Goal: Find specific page/section: Find specific page/section

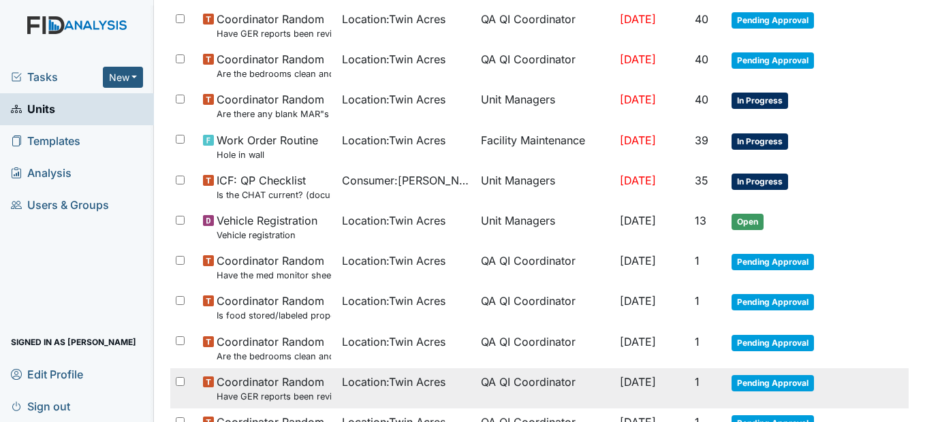
scroll to position [750, 0]
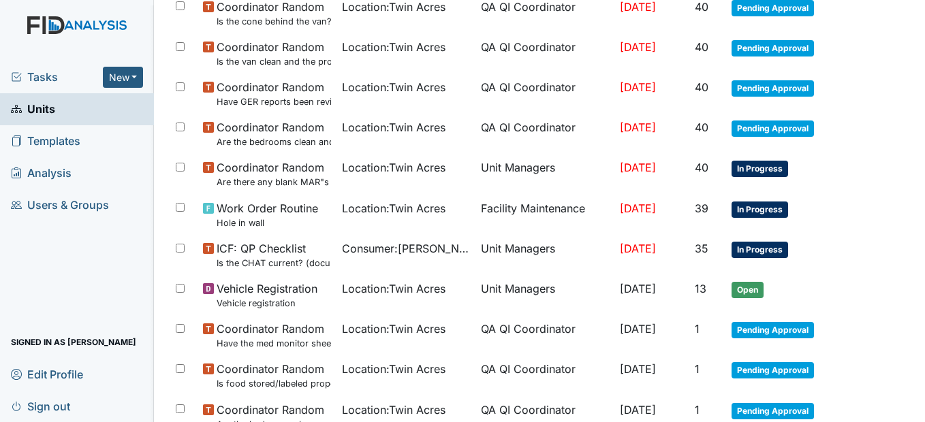
click at [45, 107] on span "Units" at bounding box center [33, 109] width 44 height 21
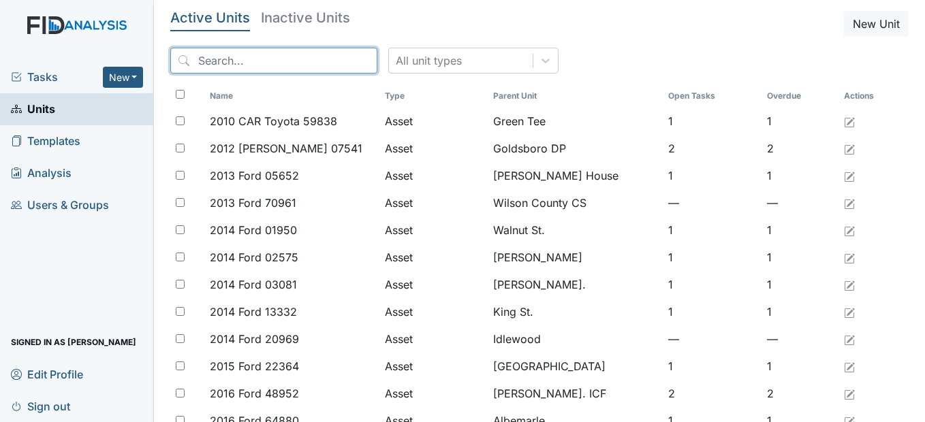
click at [260, 60] on input "search" at bounding box center [273, 61] width 207 height 26
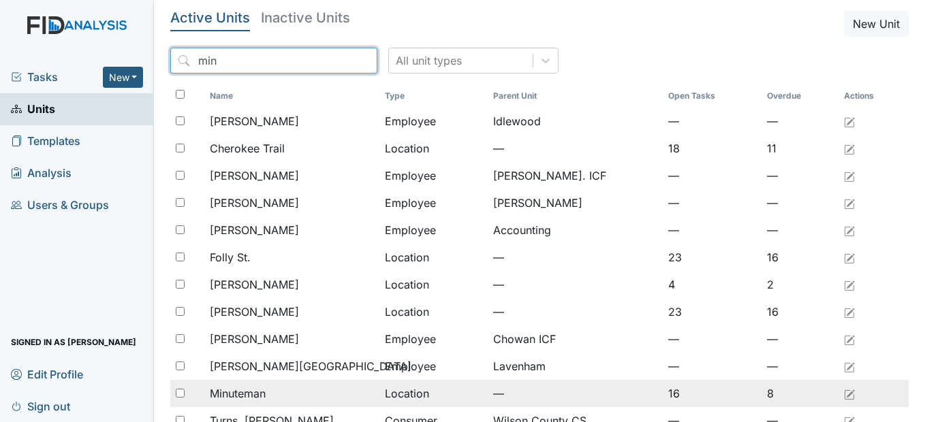
type input "min"
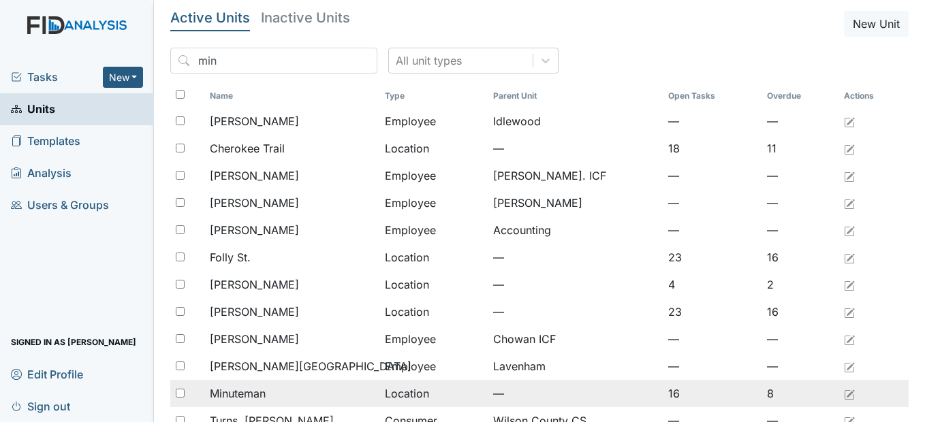
click at [244, 389] on span "Minuteman" at bounding box center [238, 394] width 56 height 16
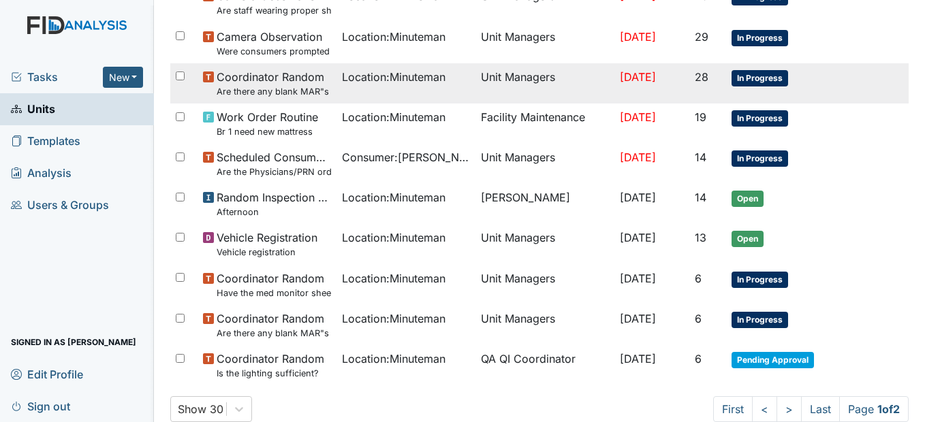
scroll to position [884, 0]
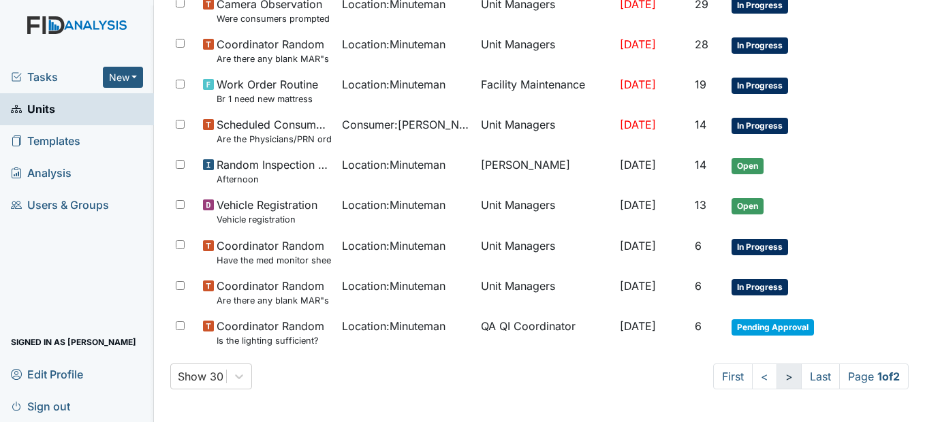
click at [777, 385] on link ">" at bounding box center [789, 377] width 25 height 26
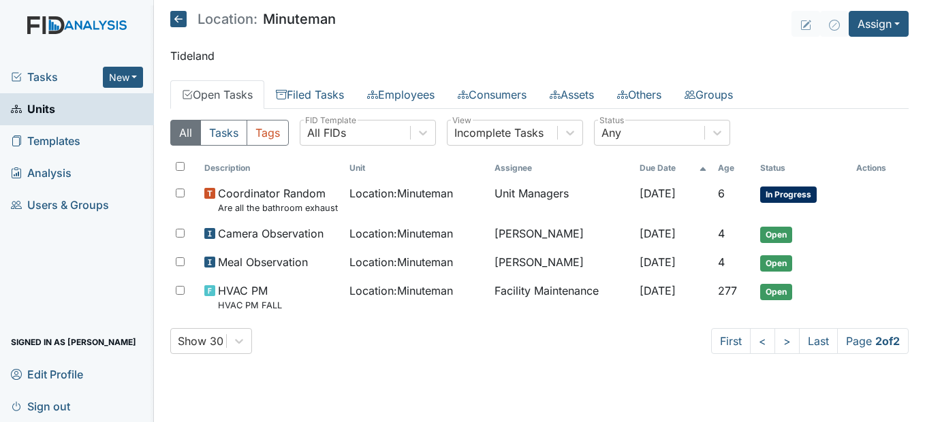
scroll to position [0, 0]
click at [760, 345] on link "<" at bounding box center [762, 341] width 25 height 26
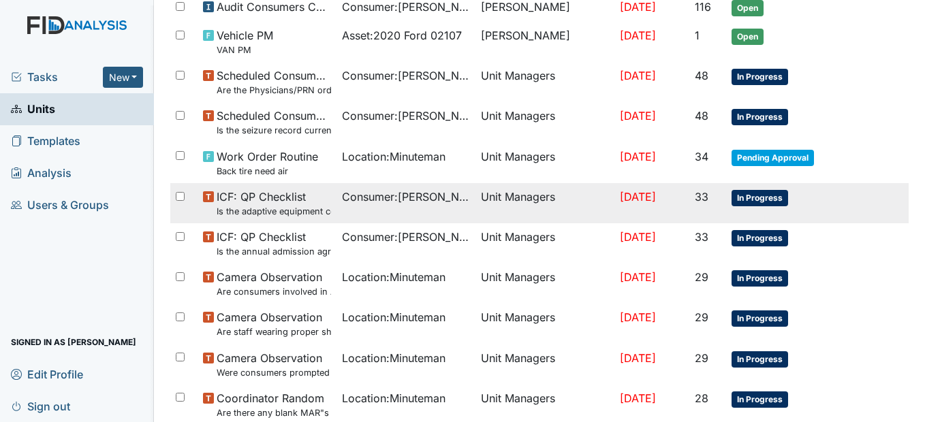
scroll to position [545, 0]
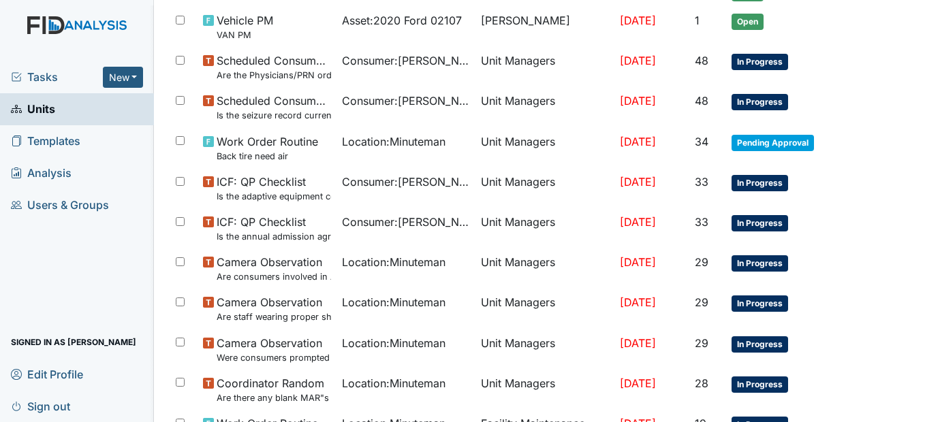
click at [59, 110] on link "Units" at bounding box center [77, 109] width 154 height 32
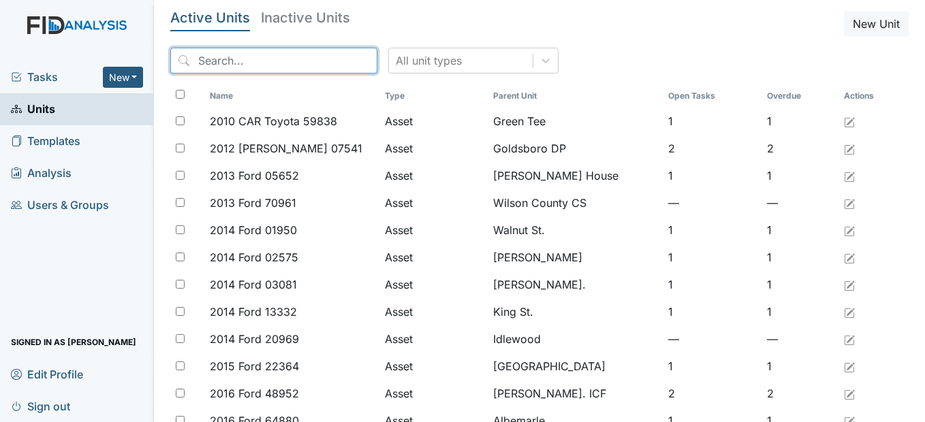
drag, startPoint x: 245, startPoint y: 63, endPoint x: 247, endPoint y: 55, distance: 8.6
click at [246, 61] on input "search" at bounding box center [273, 61] width 207 height 26
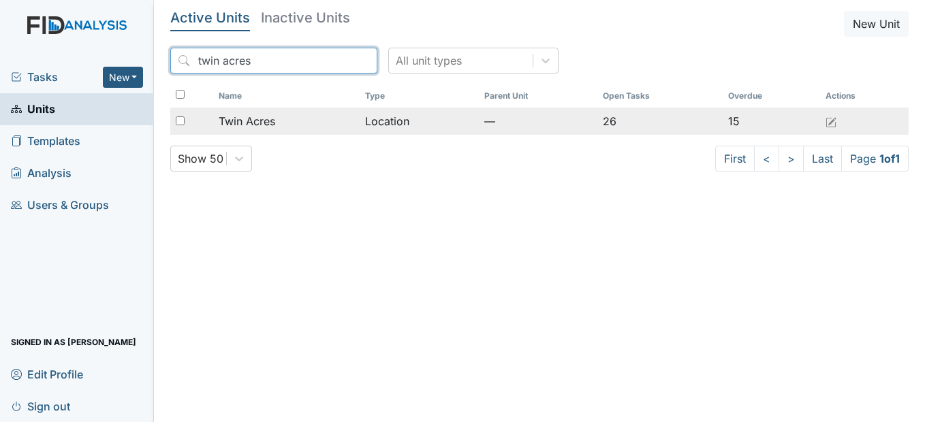
type input "twin acres"
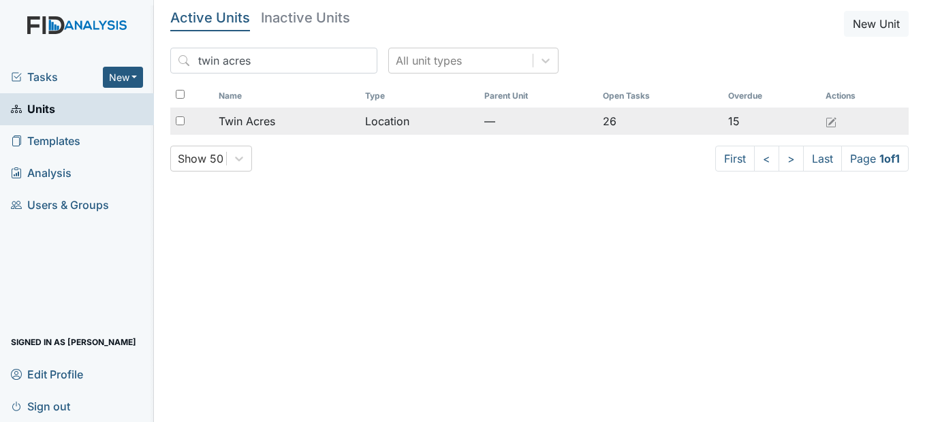
click at [258, 123] on span "Twin Acres" at bounding box center [247, 121] width 57 height 16
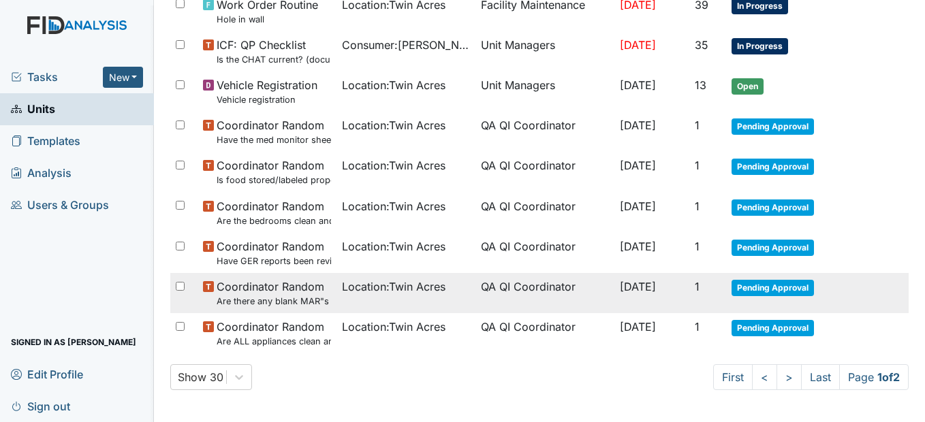
scroll to position [954, 0]
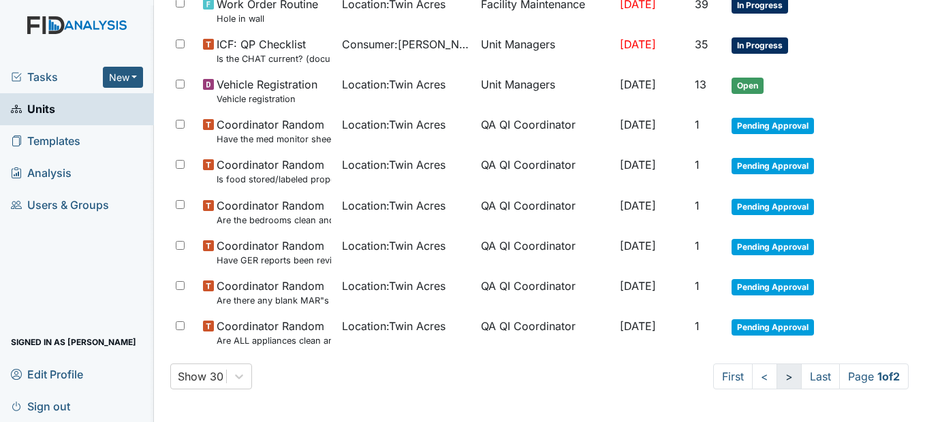
click at [778, 377] on link ">" at bounding box center [789, 377] width 25 height 26
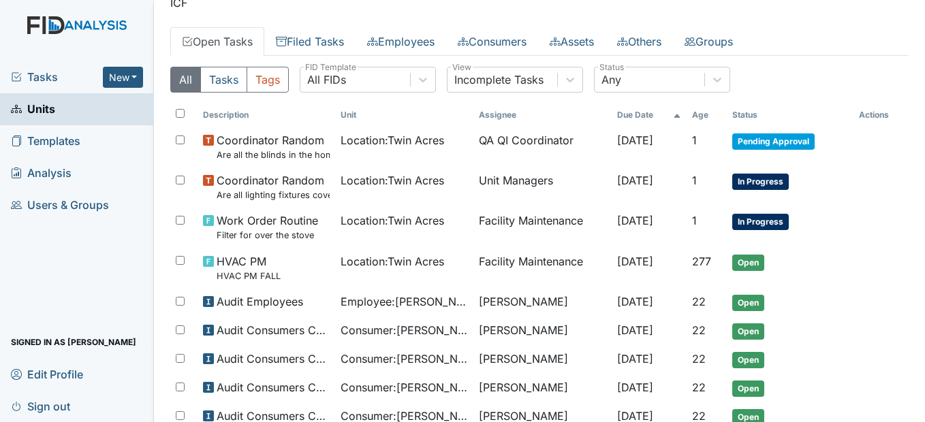
scroll to position [48, 0]
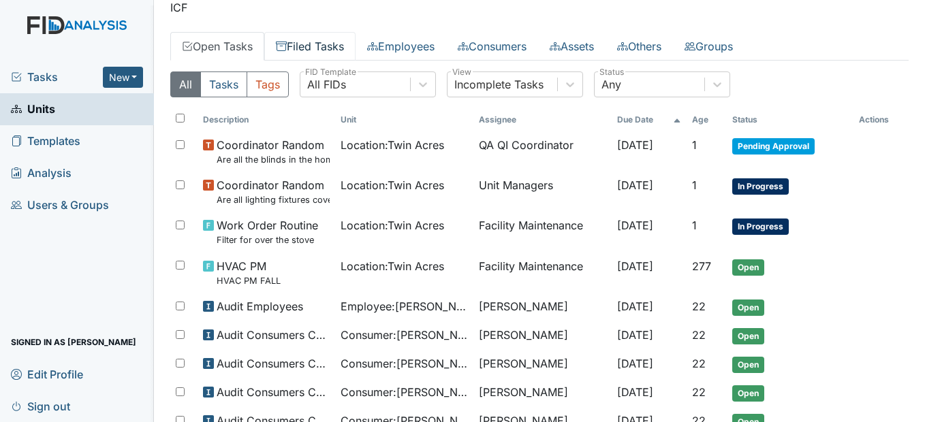
click at [322, 46] on link "Filed Tasks" at bounding box center [309, 46] width 91 height 29
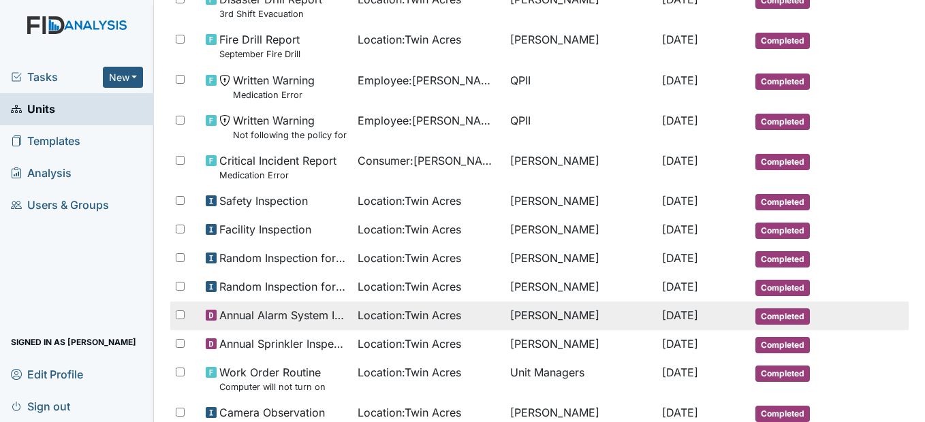
scroll to position [896, 0]
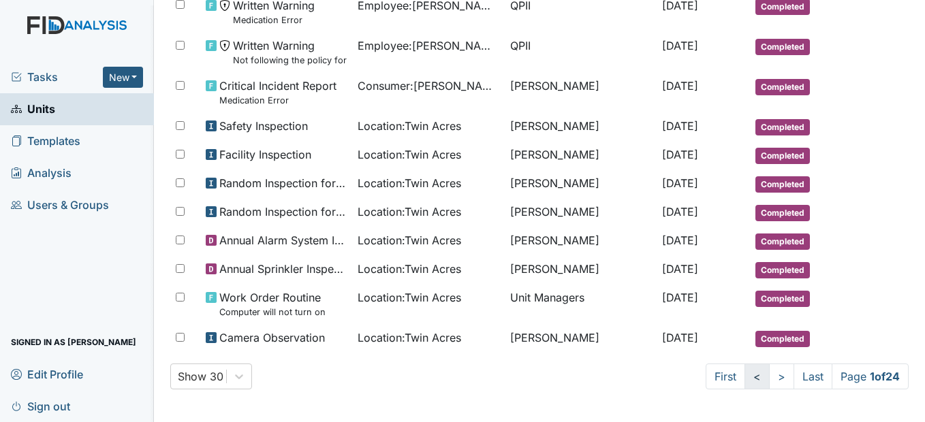
click at [745, 383] on link "<" at bounding box center [757, 377] width 25 height 26
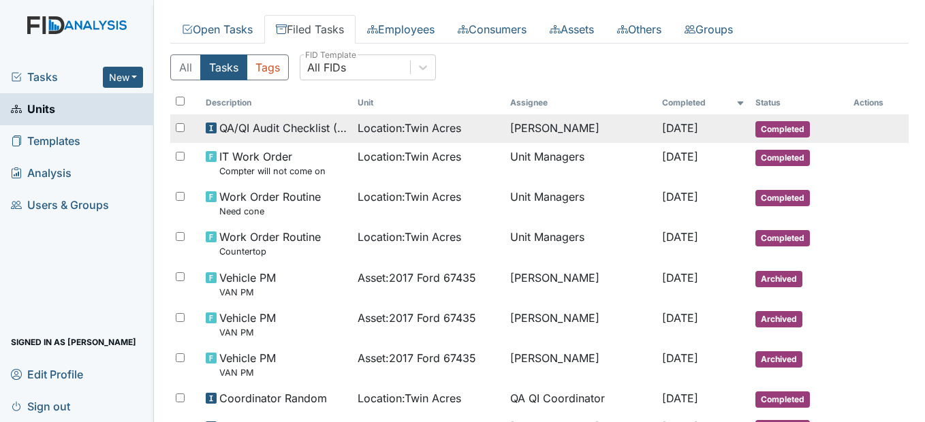
scroll to position [0, 0]
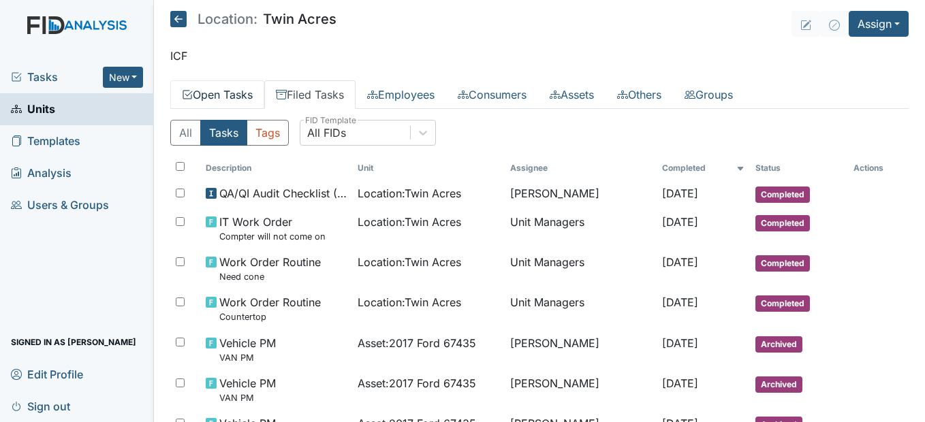
click at [237, 87] on link "Open Tasks" at bounding box center [217, 94] width 94 height 29
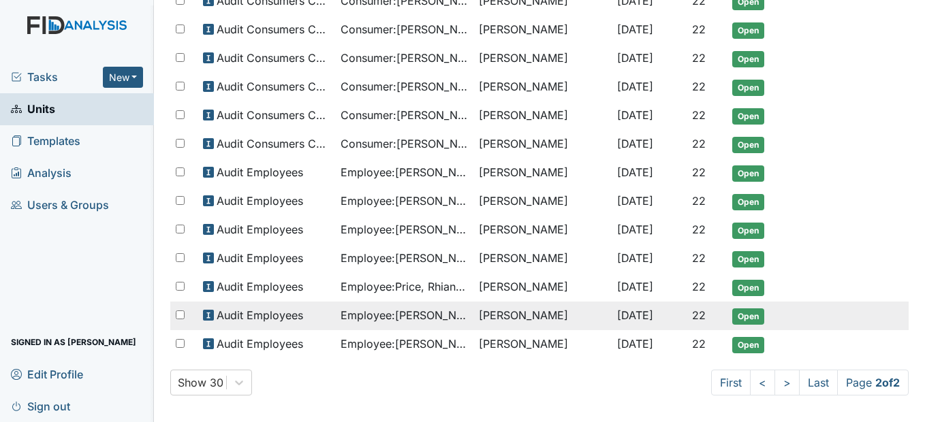
scroll to position [389, 0]
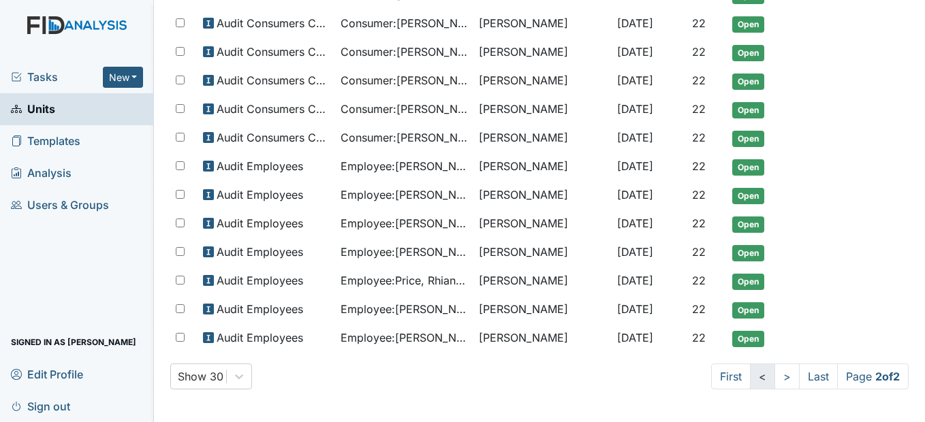
click at [751, 373] on link "<" at bounding box center [762, 377] width 25 height 26
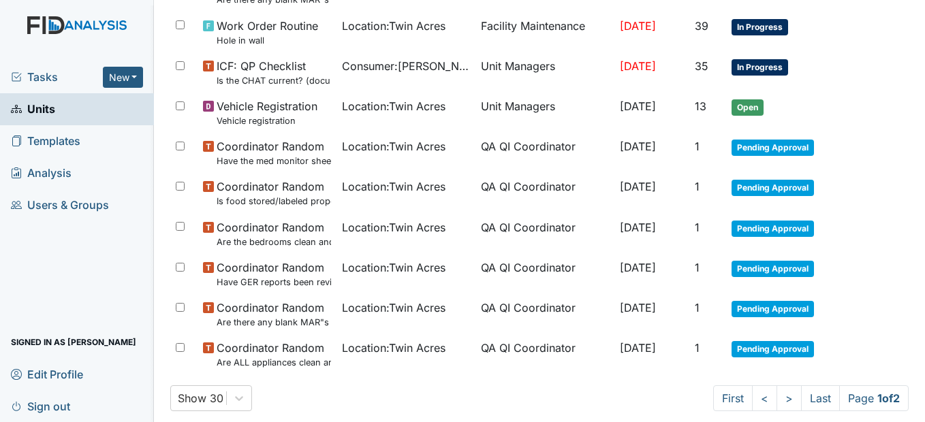
scroll to position [954, 0]
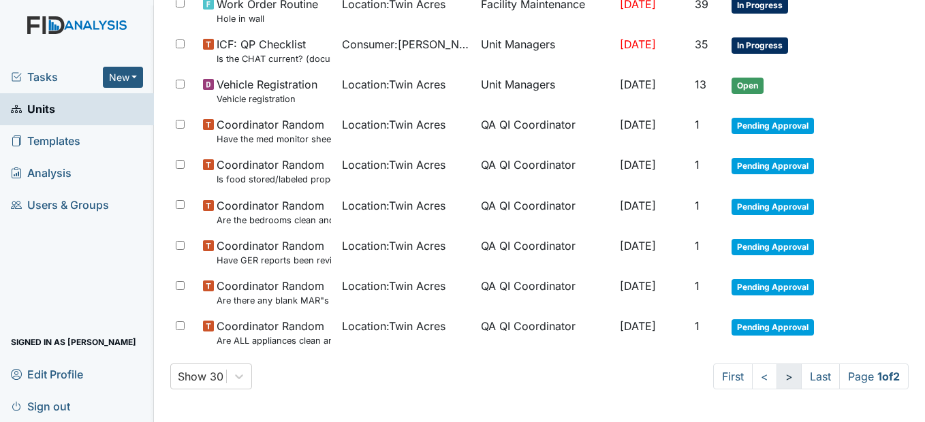
click at [777, 380] on link ">" at bounding box center [789, 377] width 25 height 26
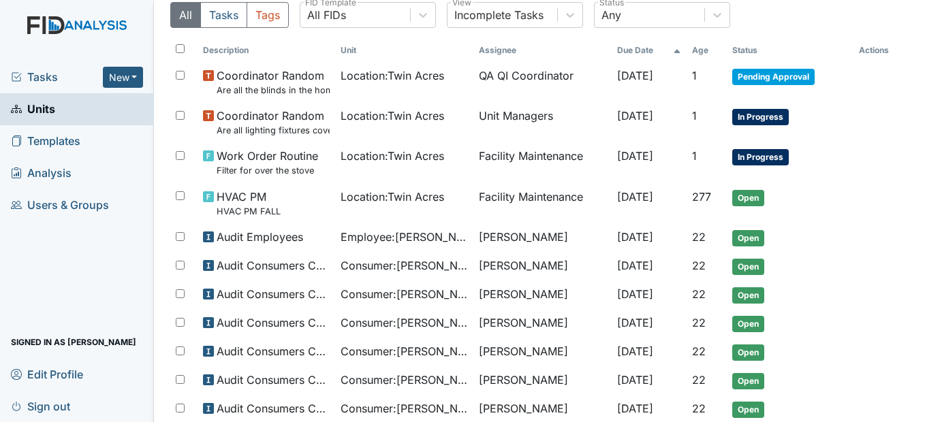
scroll to position [116, 0]
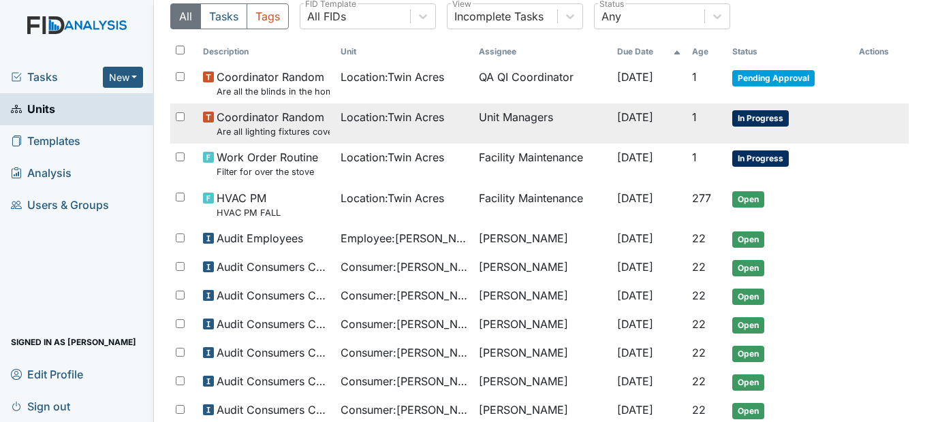
click at [408, 123] on span "Location : Twin Acres" at bounding box center [393, 117] width 104 height 16
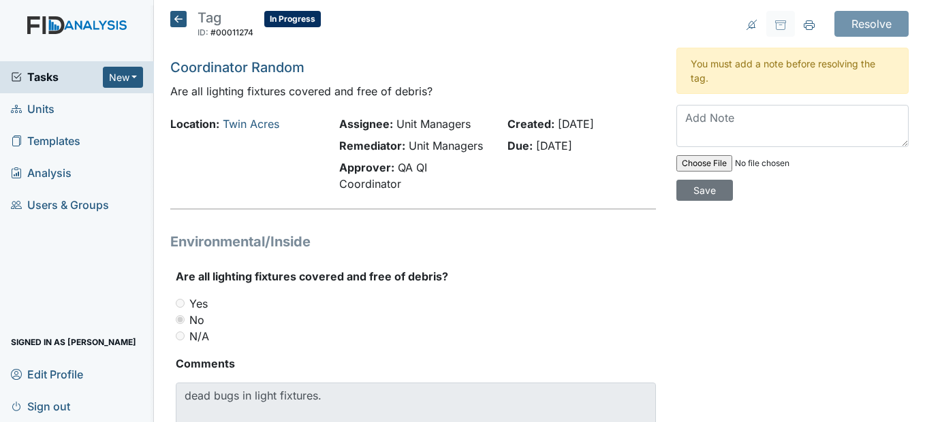
click at [186, 18] on icon at bounding box center [178, 19] width 16 height 16
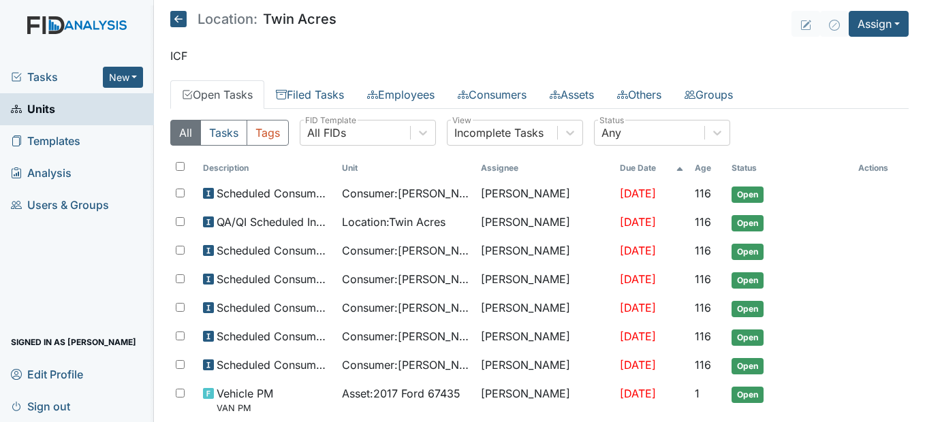
click at [182, 16] on icon at bounding box center [178, 19] width 16 height 16
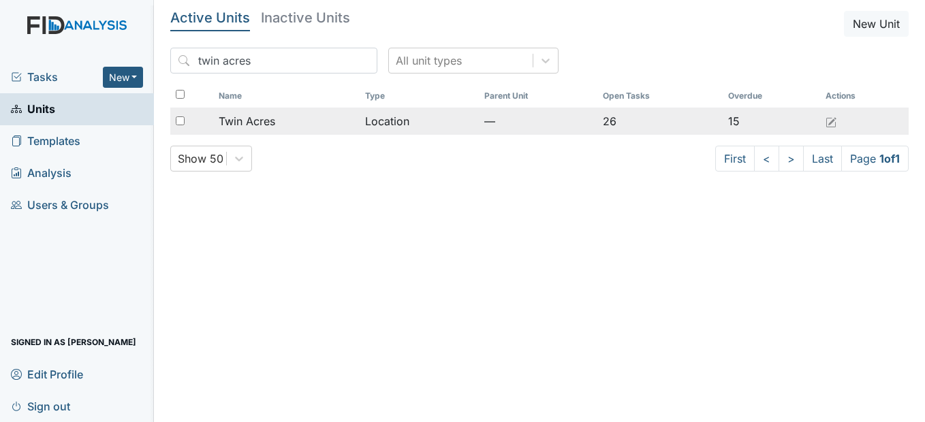
click at [342, 123] on div "Twin Acres" at bounding box center [287, 121] width 136 height 16
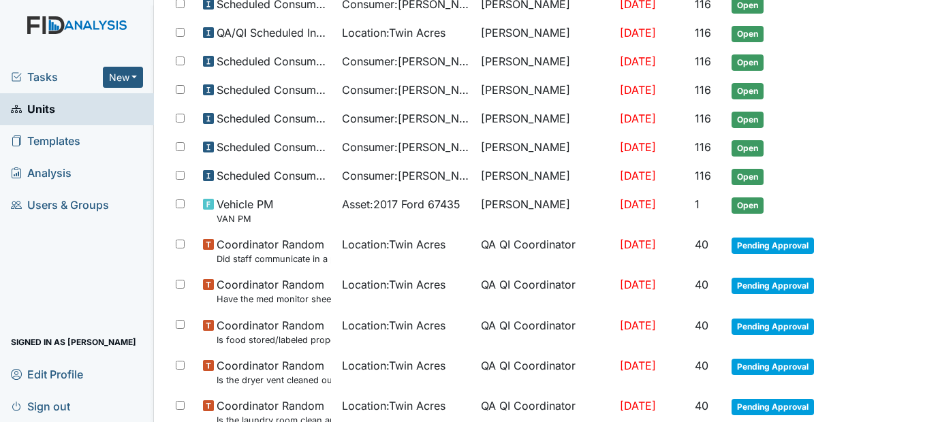
scroll to position [136, 0]
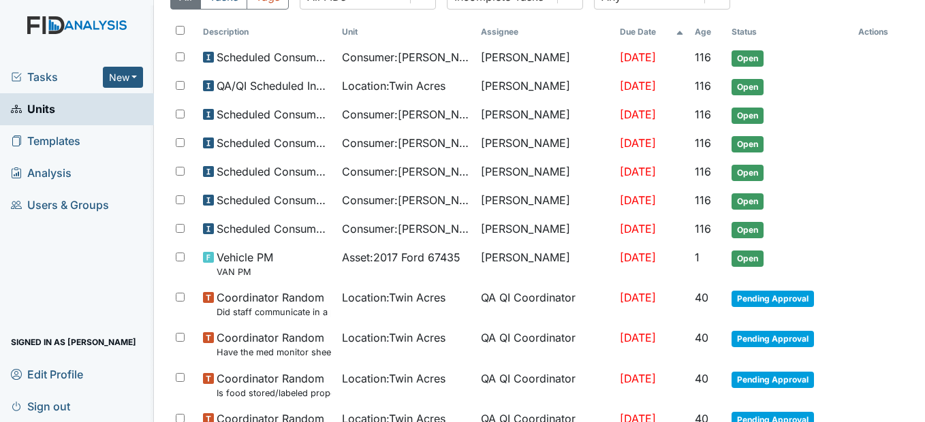
click at [80, 143] on span "Templates" at bounding box center [45, 141] width 69 height 21
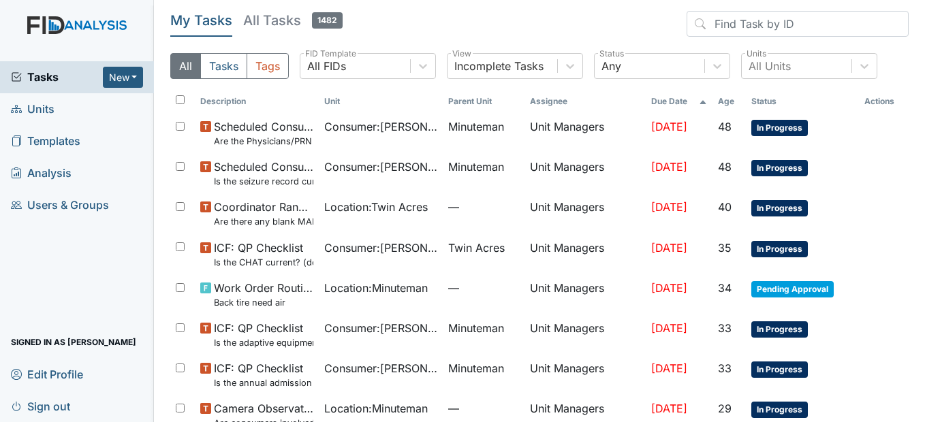
click at [65, 107] on link "Units" at bounding box center [77, 109] width 154 height 32
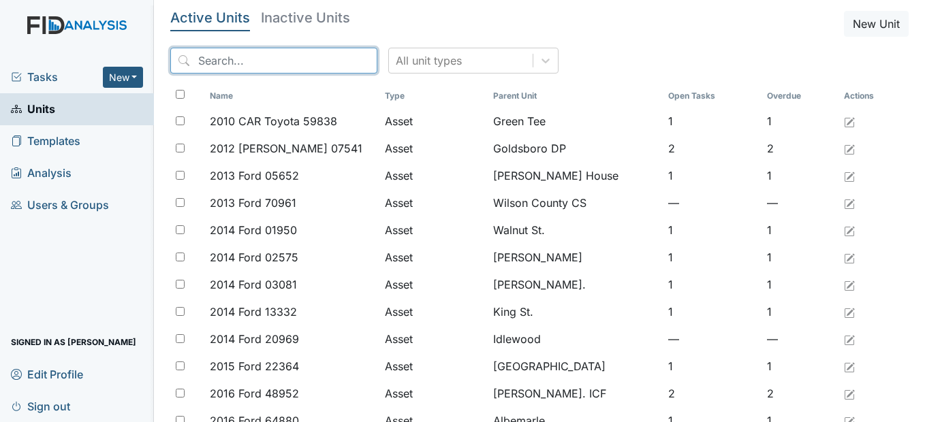
click at [279, 63] on input "search" at bounding box center [273, 61] width 207 height 26
